Goal: Navigation & Orientation: Find specific page/section

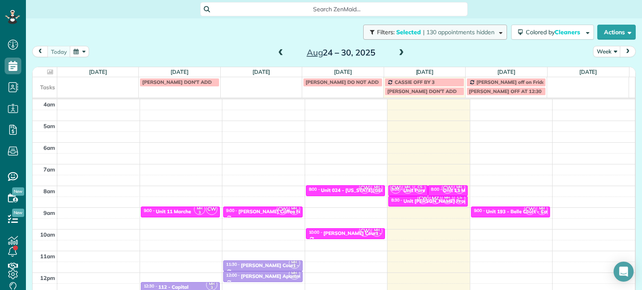
drag, startPoint x: 0, startPoint y: 0, endPoint x: 483, endPoint y: 28, distance: 483.8
click at [483, 28] on span "| 130 appointments hidden" at bounding box center [458, 32] width 71 height 8
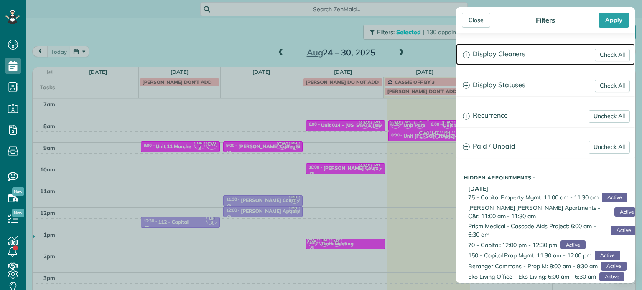
click at [489, 55] on h3 "Display Cleaners" at bounding box center [545, 54] width 179 height 21
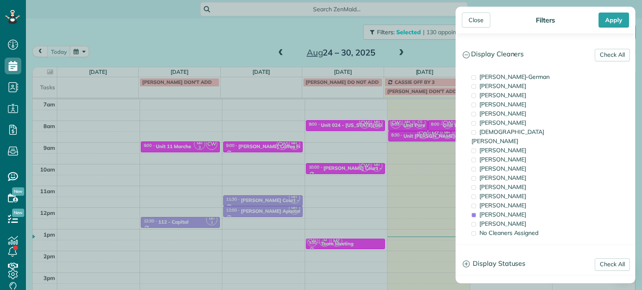
click at [406, 175] on div "Close Filters Apply Check All Display Cleaners [PERSON_NAME]-German [PERSON_NAM…" at bounding box center [321, 145] width 642 height 290
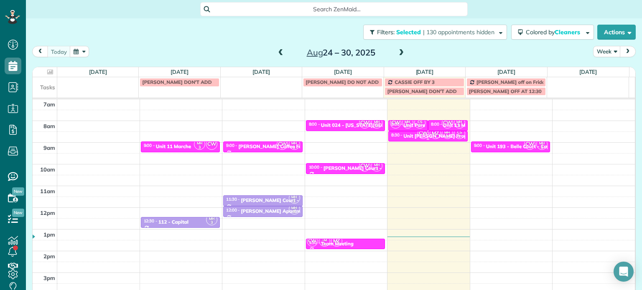
click at [442, 135] on small "3" at bounding box center [447, 137] width 10 height 8
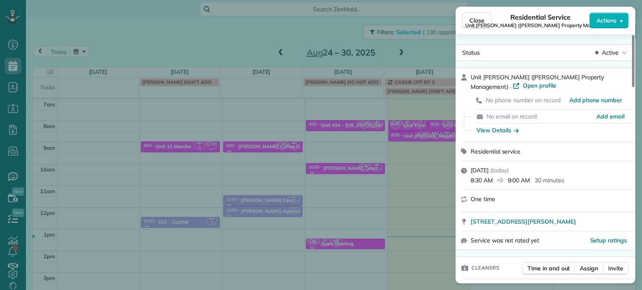
drag, startPoint x: 433, startPoint y: 160, endPoint x: 409, endPoint y: 135, distance: 35.2
click at [431, 159] on div "Close Residential Service Unit [PERSON_NAME] ([PERSON_NAME] Property Management…" at bounding box center [321, 145] width 642 height 290
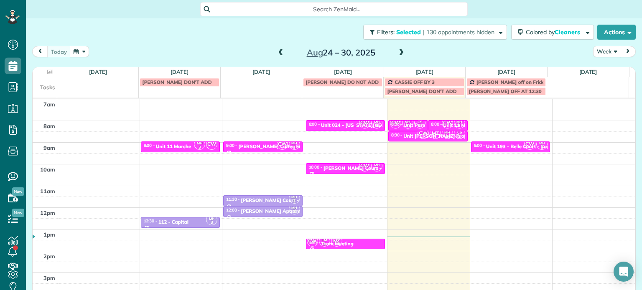
click at [402, 125] on small "3" at bounding box center [407, 126] width 10 height 8
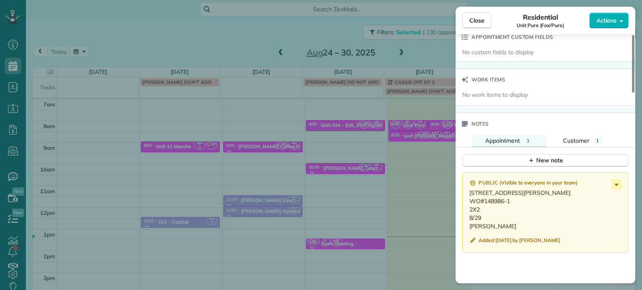
scroll to position [632, 0]
drag, startPoint x: 544, startPoint y: 196, endPoint x: 469, endPoint y: 198, distance: 74.8
click at [469, 198] on p "[STREET_ADDRESS][PERSON_NAME] WO#148986-1 2X2 8/29 [PERSON_NAME]" at bounding box center [546, 209] width 154 height 42
